Goal: Task Accomplishment & Management: Manage account settings

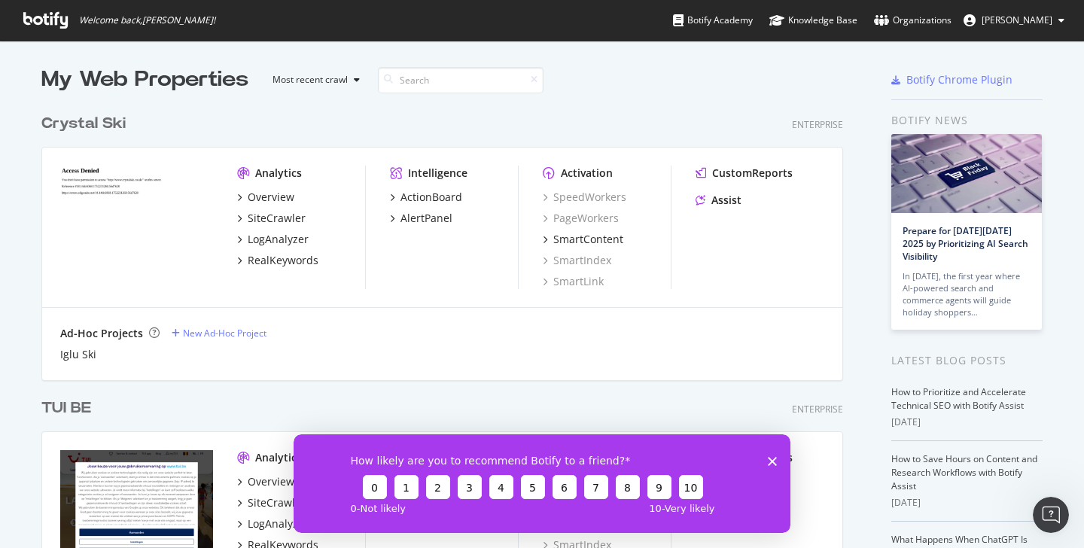
click at [1045, 23] on span "[PERSON_NAME]" at bounding box center [1017, 20] width 71 height 13
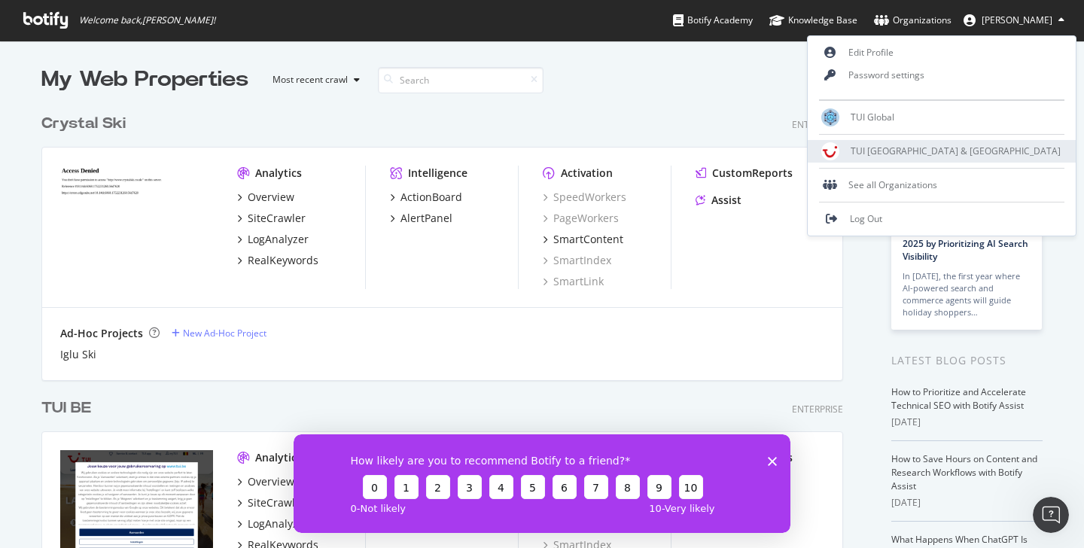
click at [994, 149] on span "TUI [GEOGRAPHIC_DATA] & [GEOGRAPHIC_DATA]" at bounding box center [956, 151] width 210 height 13
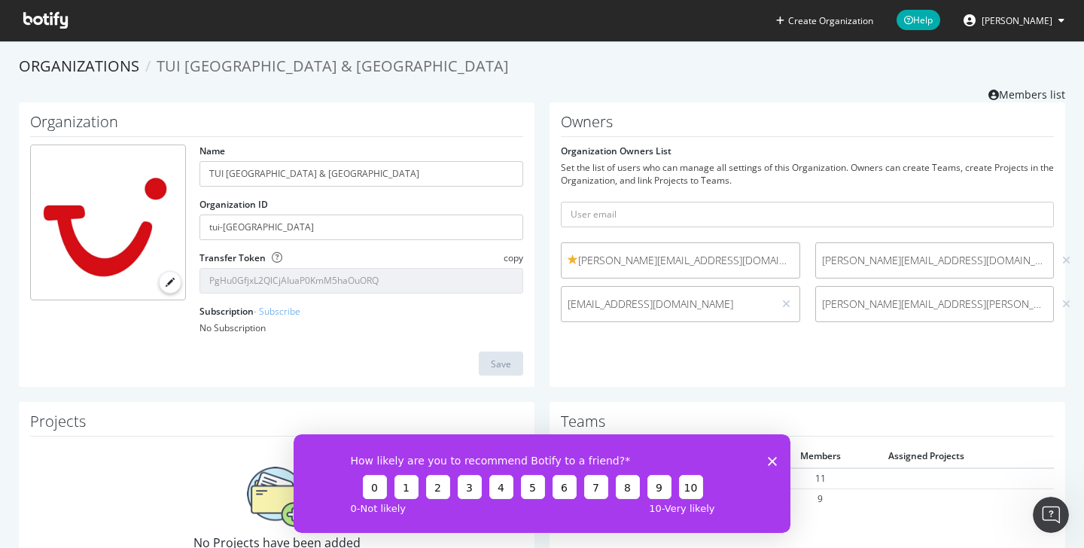
click at [1011, 27] on button "[PERSON_NAME]" at bounding box center [1014, 20] width 125 height 24
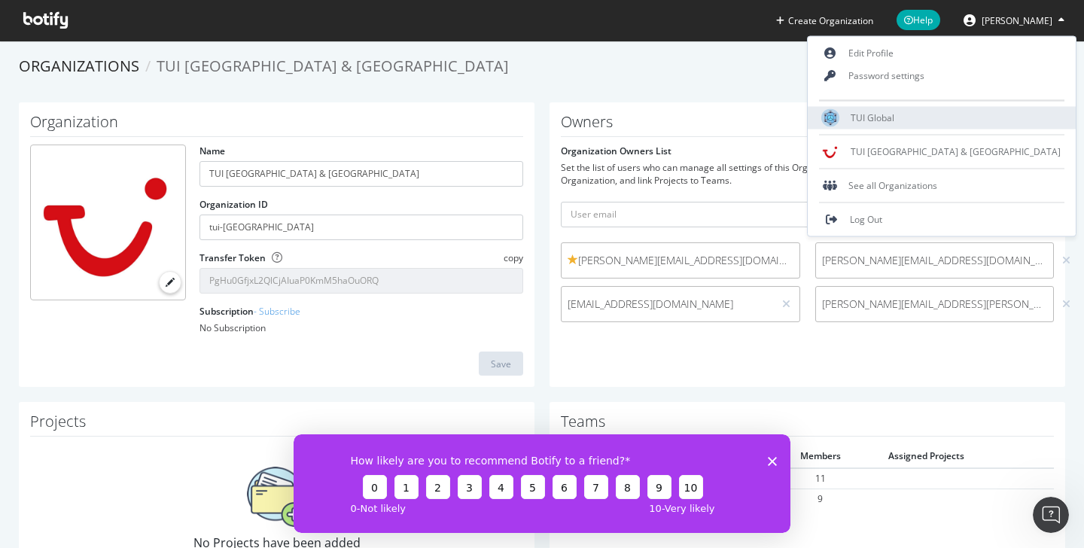
click at [894, 118] on span "TUI Global" at bounding box center [873, 117] width 44 height 13
type input "TUI Global"
type input "tui-global"
type input "UpzluPwdISFEYIHZuEx3XiNljPkDcunW"
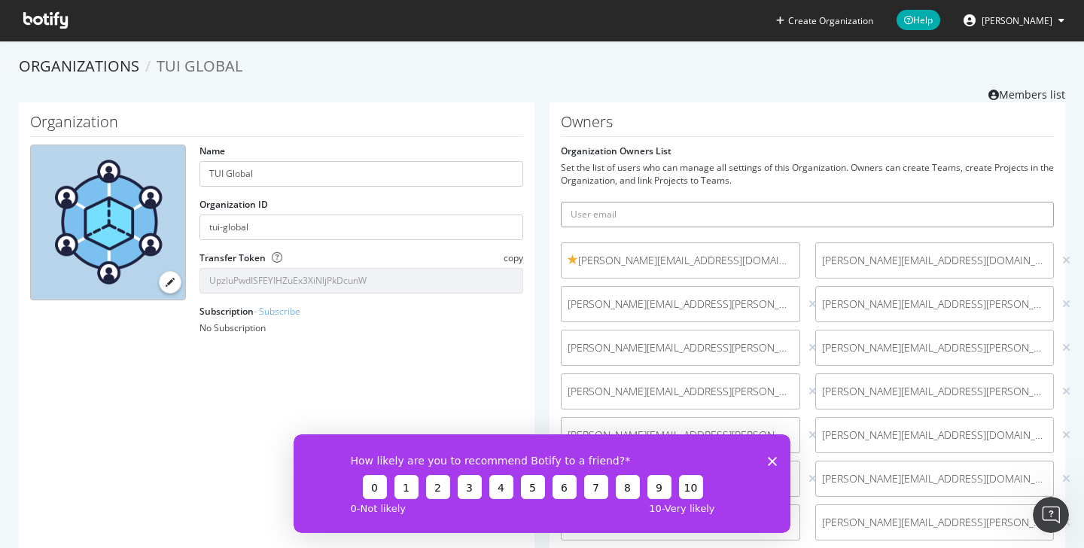
click at [693, 221] on input "text" at bounding box center [807, 215] width 493 height 26
paste input "[PERSON_NAME][EMAIL_ADDRESS][PERSON_NAME][DOMAIN_NAME]"
type input "[PERSON_NAME][EMAIL_ADDRESS][PERSON_NAME][DOMAIN_NAME]"
click at [1045, 217] on icon "submit" at bounding box center [1042, 214] width 11 height 8
click at [824, 210] on input "text" at bounding box center [807, 215] width 493 height 26
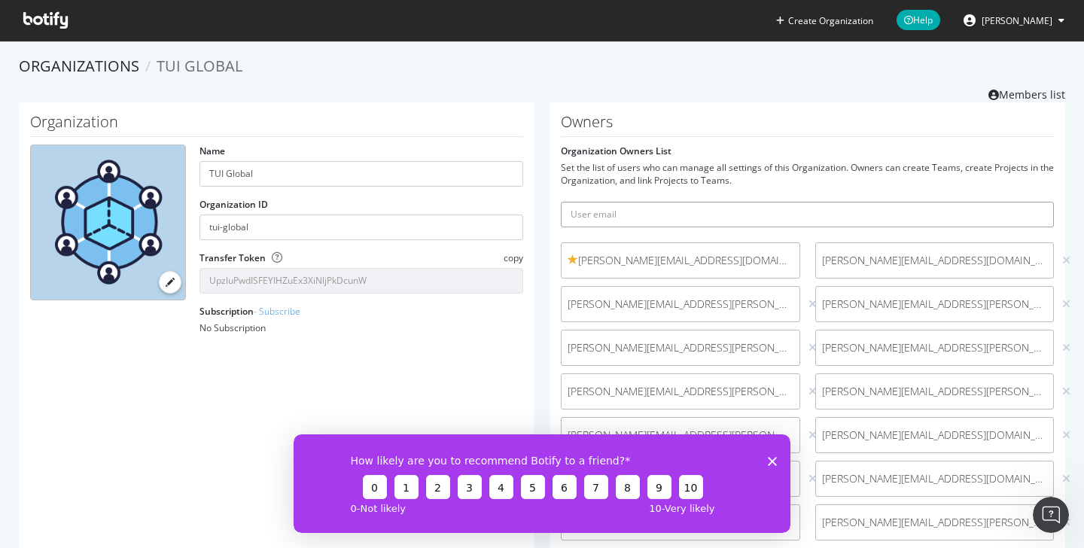
paste input "[PERSON_NAME][EMAIL_ADDRESS][DOMAIN_NAME]"
type input "[PERSON_NAME][EMAIL_ADDRESS][DOMAIN_NAME]"
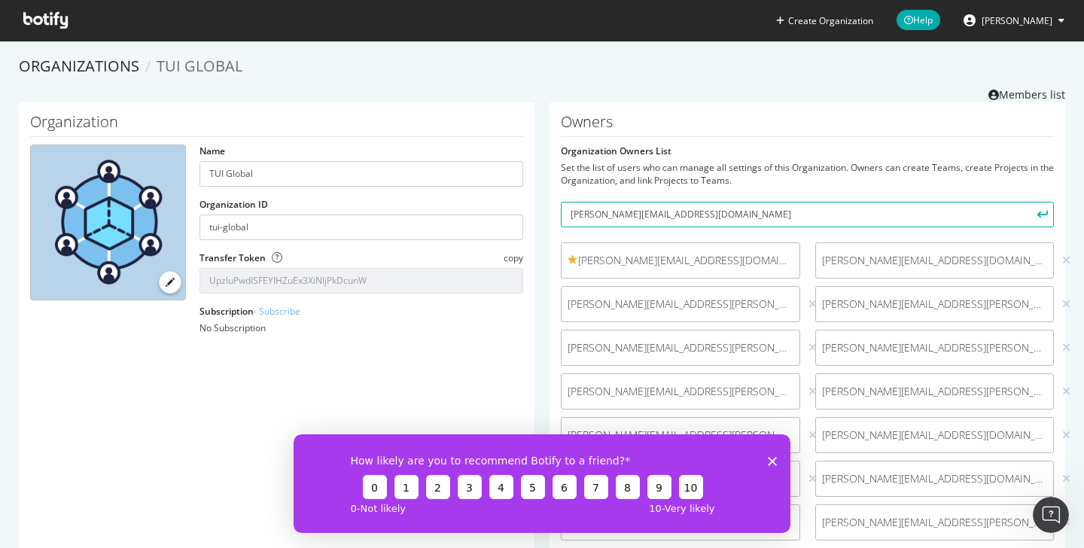
click at [1041, 212] on icon "submit" at bounding box center [1042, 214] width 11 height 8
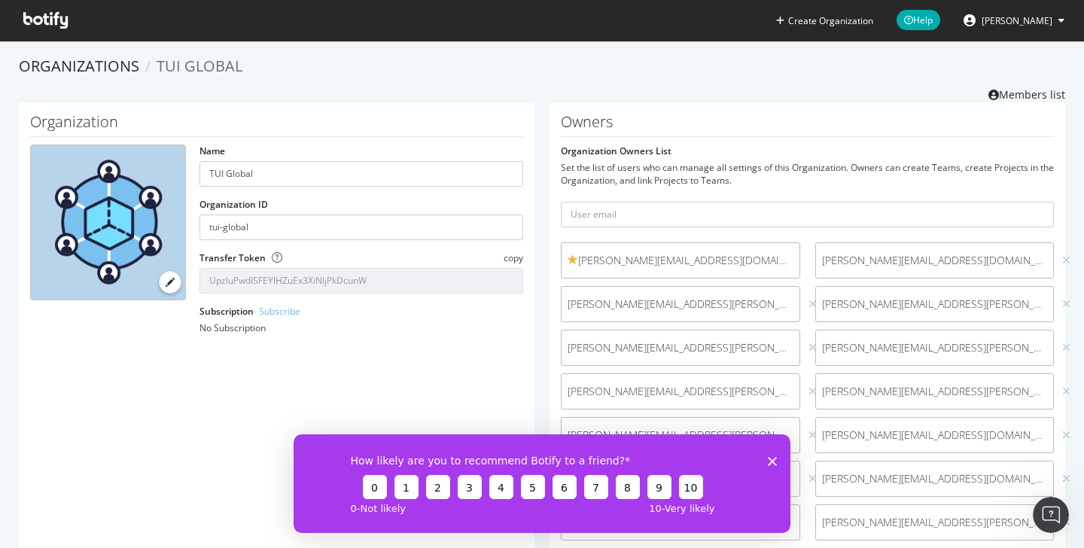
click at [595, 72] on ol "Organizations TUI Global" at bounding box center [542, 67] width 1047 height 22
